Goal: Information Seeking & Learning: Learn about a topic

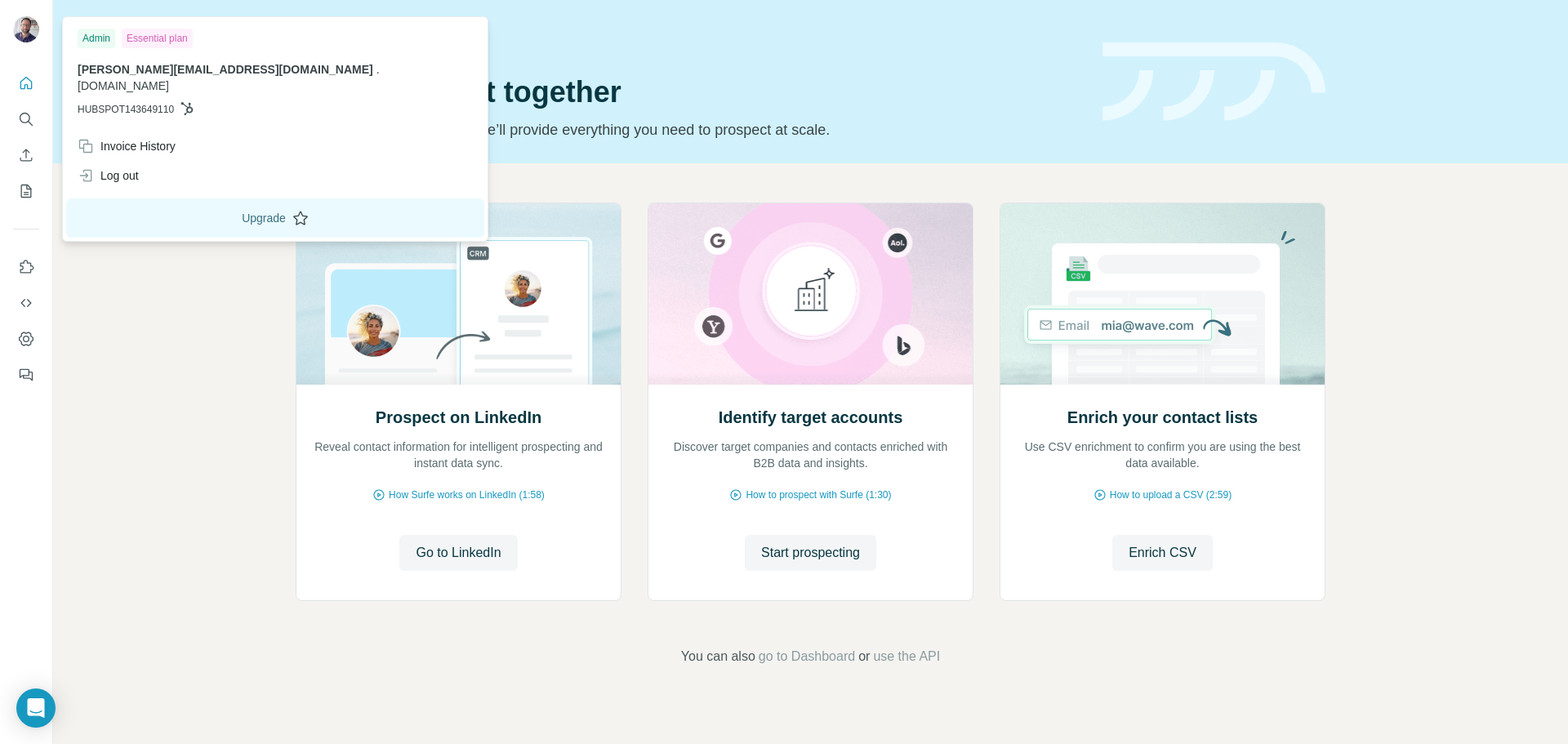
click at [159, 206] on button "Upgrade" at bounding box center [274, 218] width 418 height 39
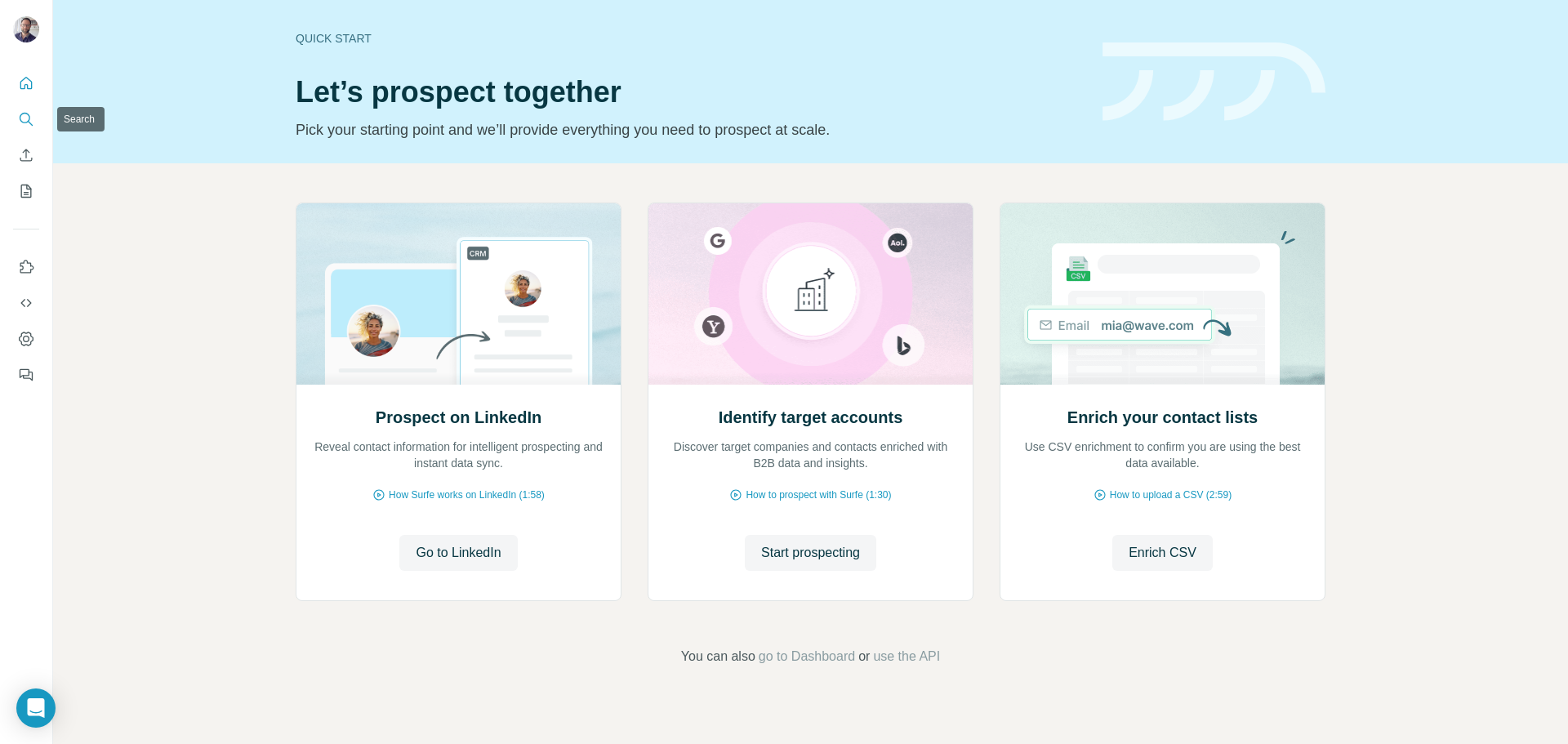
click at [27, 115] on icon "Search" at bounding box center [27, 119] width 17 height 17
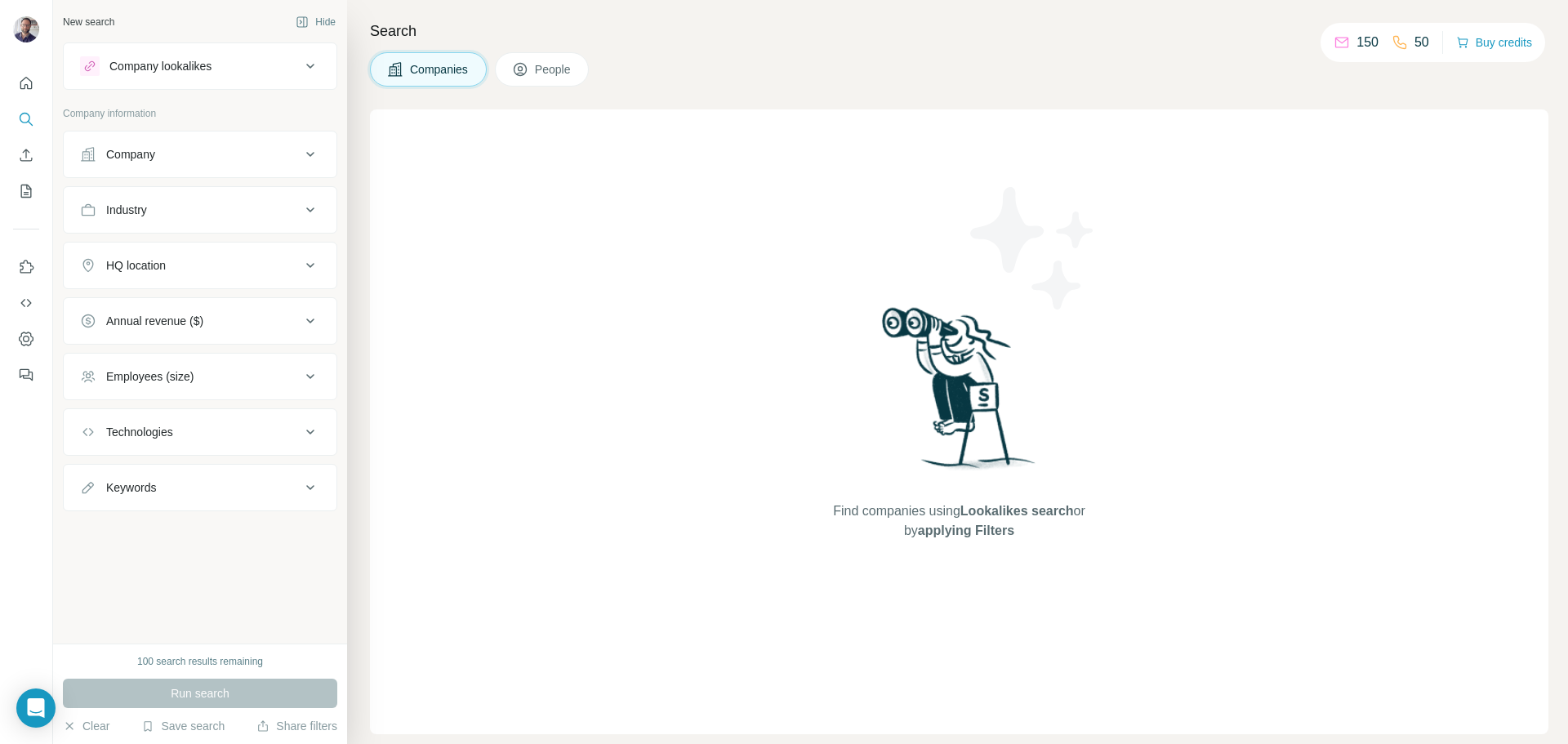
click at [392, 29] on h4 "Search" at bounding box center [958, 30] width 1178 height 23
click at [97, 24] on div "New search" at bounding box center [88, 22] width 51 height 15
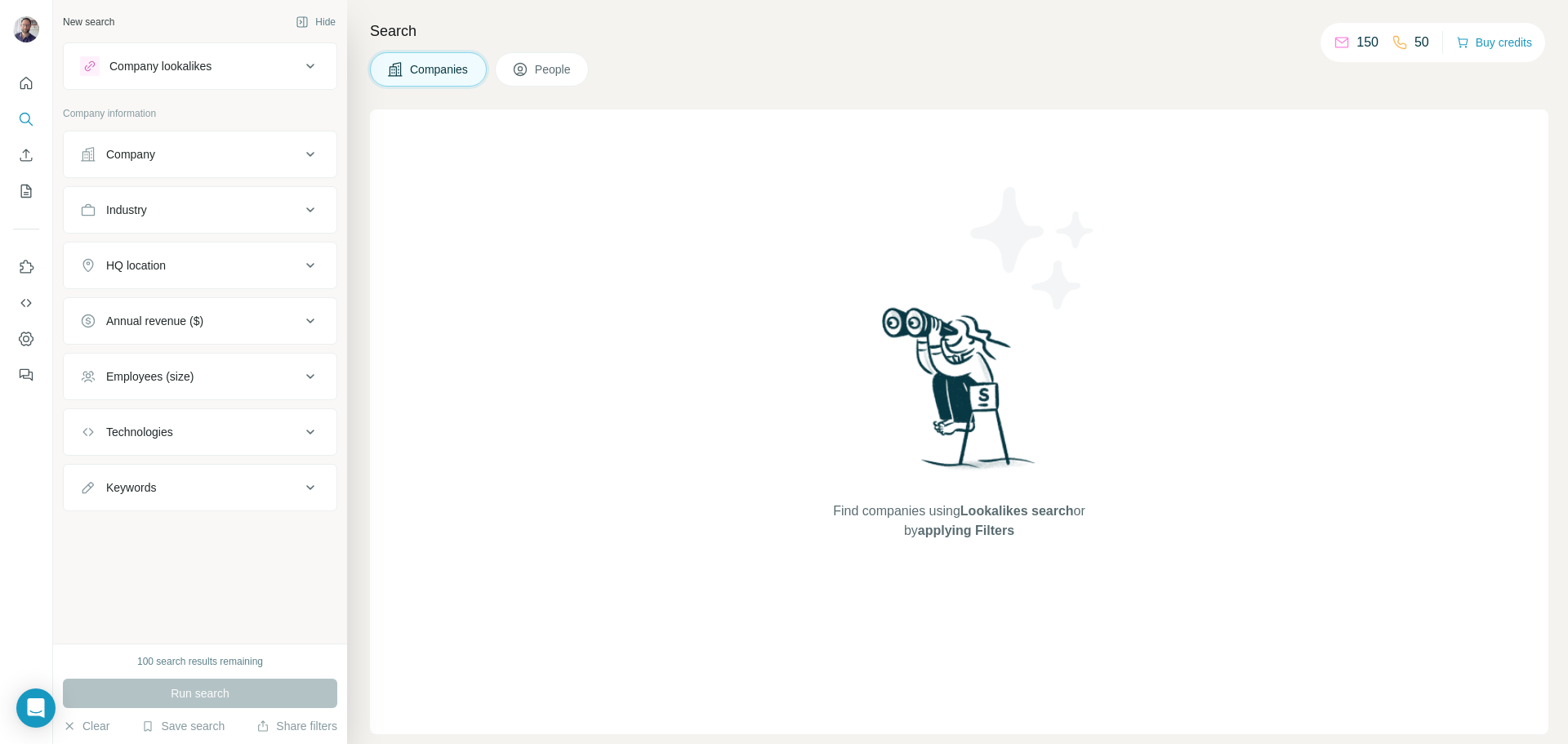
click at [382, 28] on h4 "Search" at bounding box center [958, 30] width 1178 height 23
click at [913, 513] on span "Find companies using Lookalikes search or by applying Filters" at bounding box center [958, 521] width 262 height 39
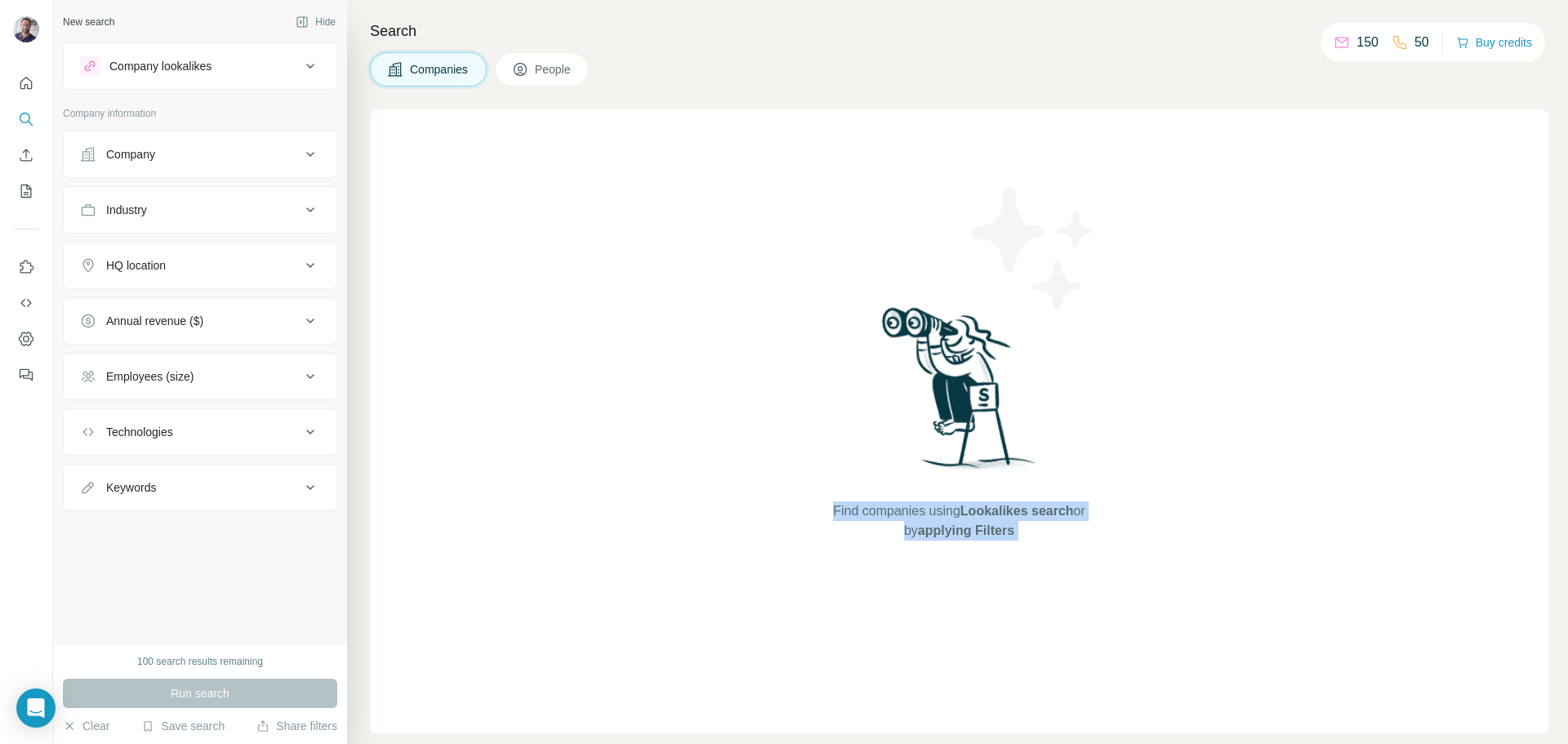
click at [913, 512] on span "Find companies using Lookalikes search or by applying Filters" at bounding box center [958, 521] width 262 height 39
click at [1014, 512] on span "Lookalikes search" at bounding box center [1017, 511] width 114 height 14
click at [734, 24] on h4 "Search" at bounding box center [958, 30] width 1178 height 23
click at [199, 663] on div "100 search results remaining" at bounding box center [199, 661] width 126 height 15
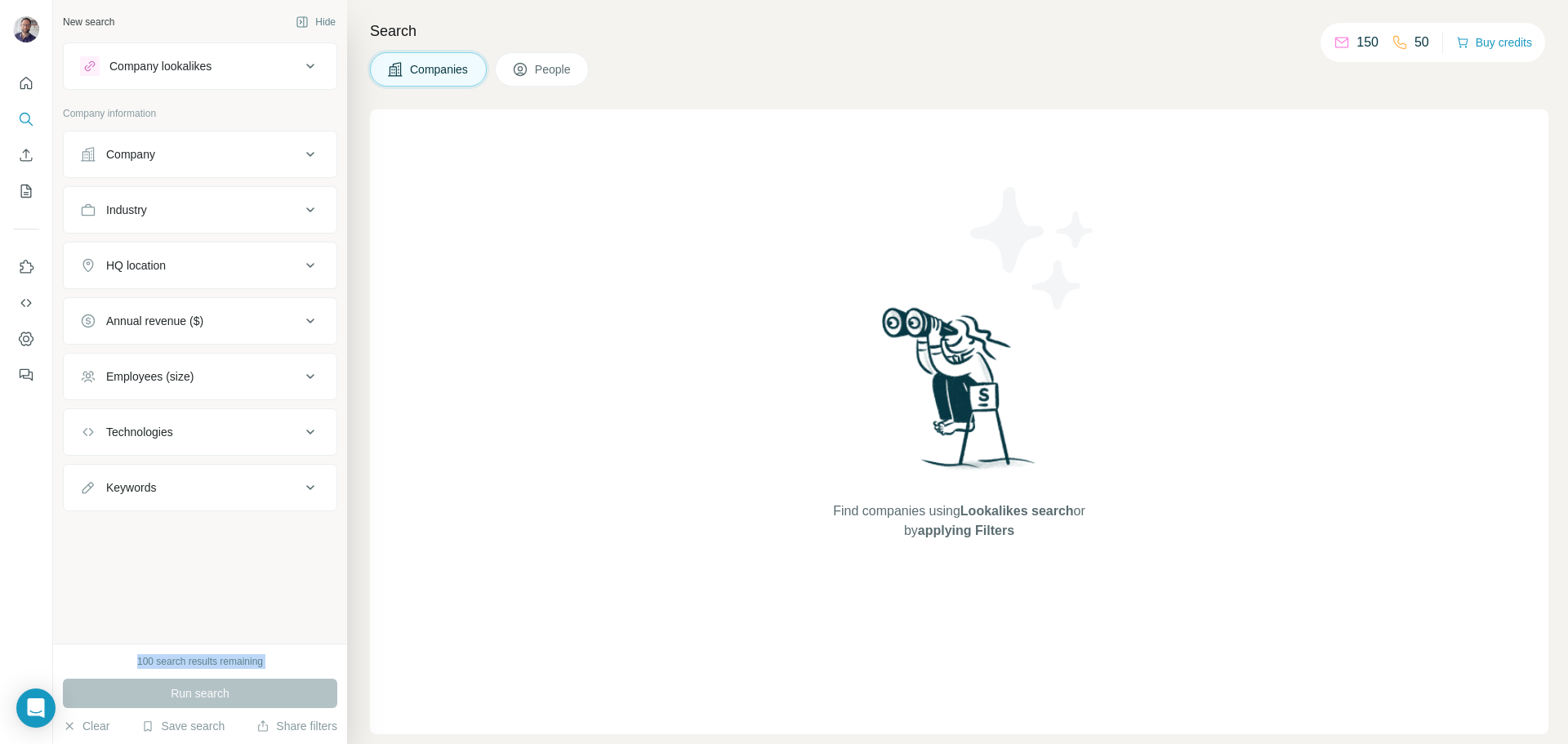
click at [199, 663] on div "100 search results remaining" at bounding box center [199, 661] width 126 height 15
click at [603, 439] on div "Find companies using Lookalikes search or by applying Filters" at bounding box center [958, 422] width 1178 height 625
